Goal: Information Seeking & Learning: Learn about a topic

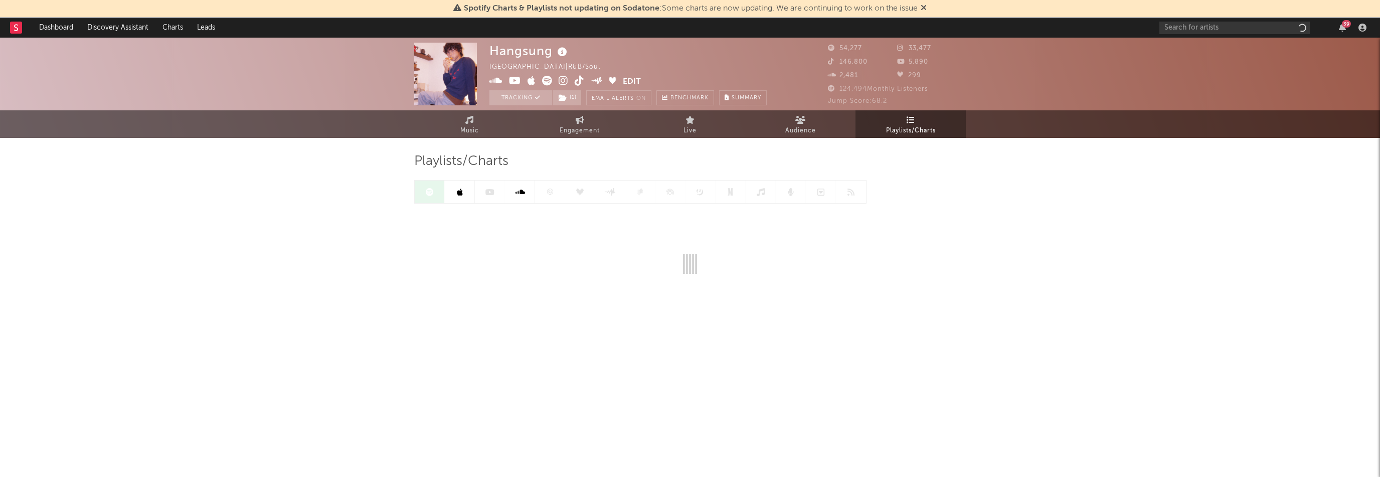
click at [1340, 29] on icon "button" at bounding box center [1342, 28] width 7 height 8
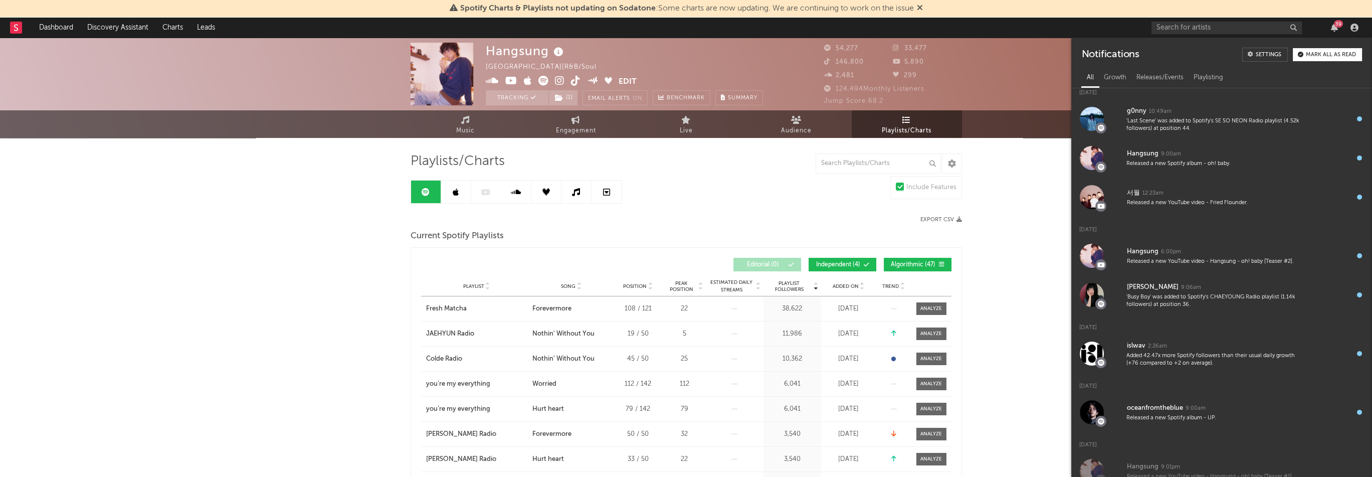
scroll to position [251, 0]
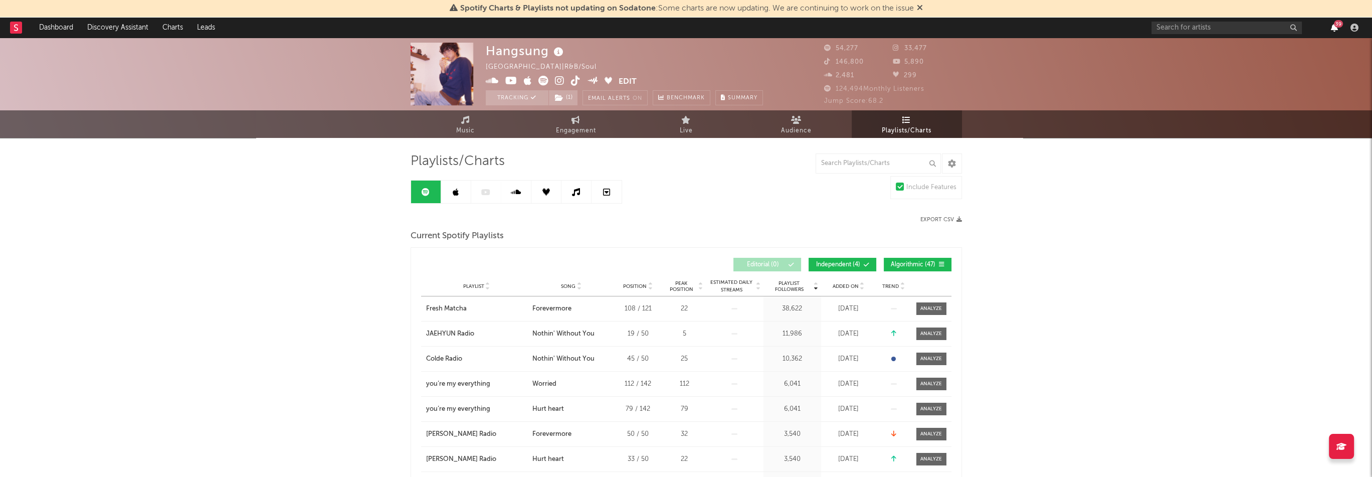
click at [1335, 28] on icon "button" at bounding box center [1334, 28] width 7 height 8
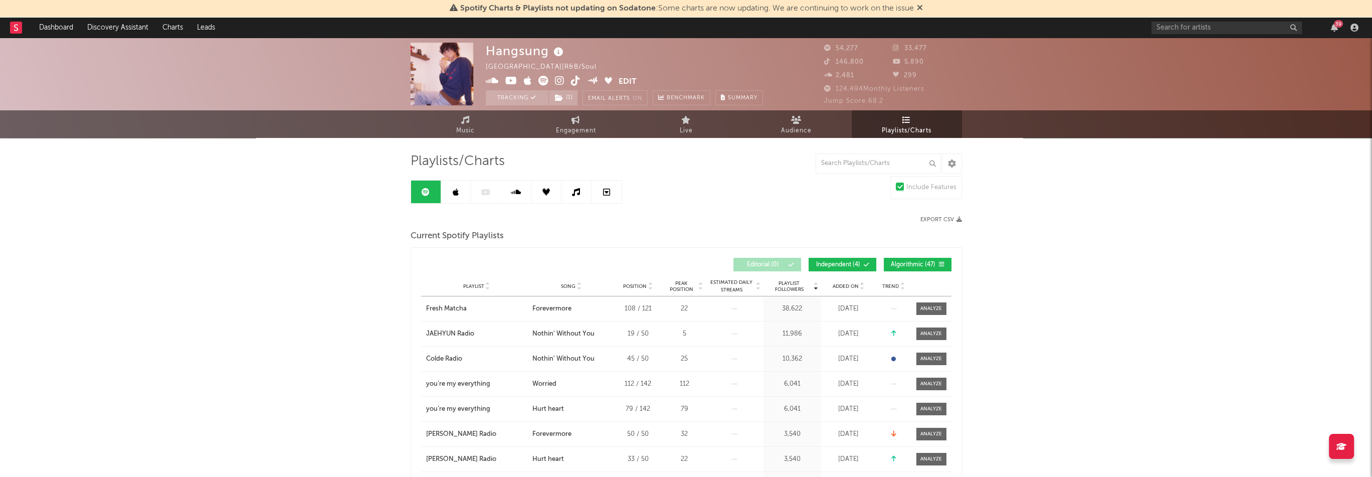
click at [837, 282] on div "Added On" at bounding box center [849, 286] width 50 height 8
click at [837, 285] on span "Added On" at bounding box center [846, 286] width 26 height 6
